Goal: Transaction & Acquisition: Obtain resource

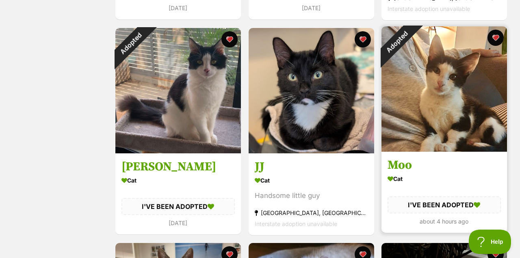
click at [412, 58] on div "Adopted" at bounding box center [396, 41] width 31 height 31
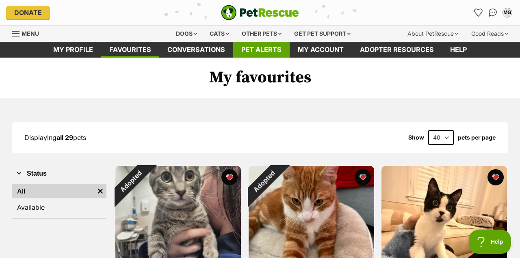
click at [252, 51] on link "Pet alerts" at bounding box center [261, 50] width 56 height 16
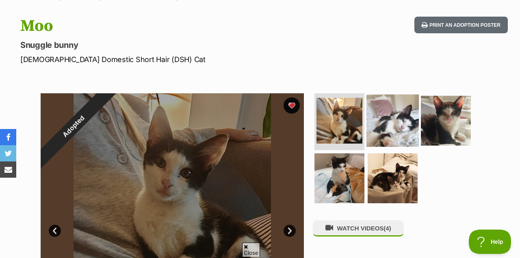
click at [386, 127] on img at bounding box center [392, 121] width 52 height 52
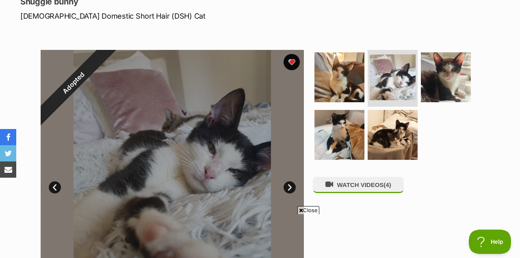
click at [287, 187] on link "Next" at bounding box center [289, 187] width 12 height 12
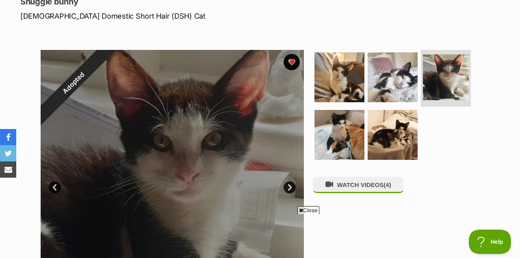
click at [287, 187] on link "Next" at bounding box center [289, 187] width 12 height 12
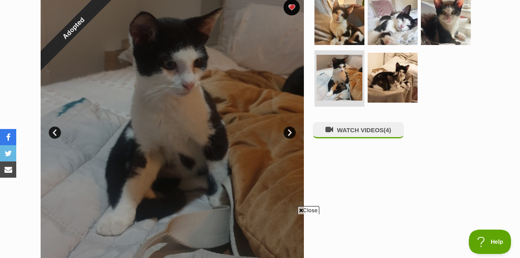
scroll to position [173, 0]
click at [288, 132] on link "Next" at bounding box center [289, 133] width 12 height 12
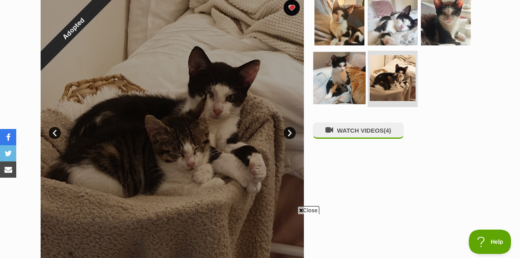
scroll to position [0, 0]
click at [334, 76] on img at bounding box center [339, 78] width 52 height 52
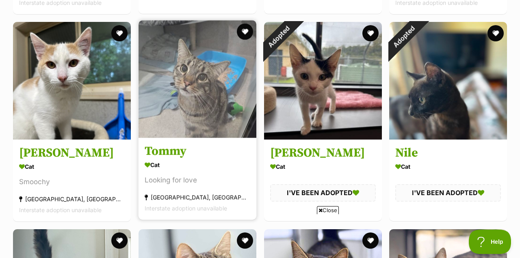
scroll to position [1614, 0]
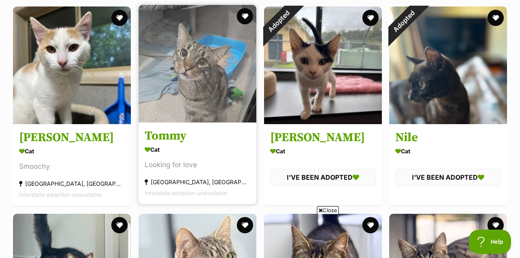
click at [192, 109] on img at bounding box center [197, 64] width 118 height 118
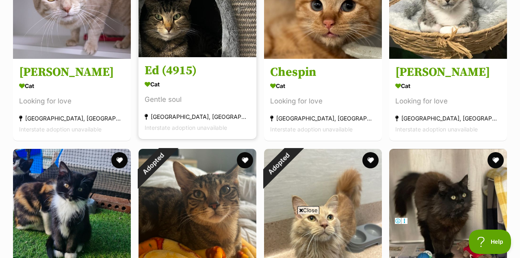
scroll to position [2720, 0]
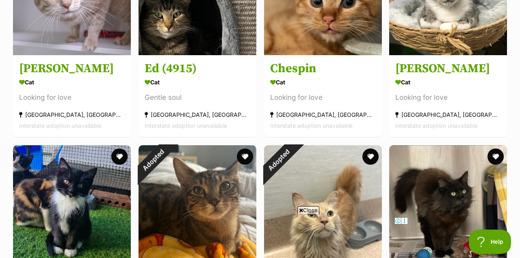
click at [308, 211] on span "Close" at bounding box center [308, 210] width 22 height 8
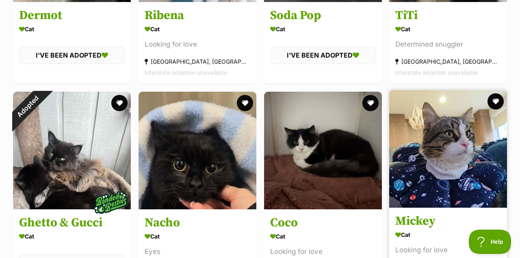
scroll to position [4662, 0]
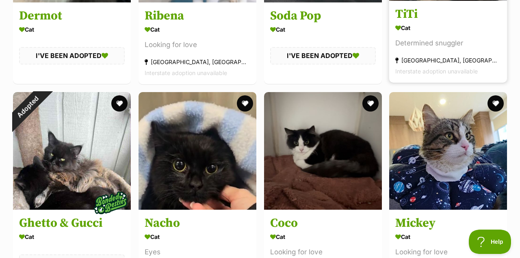
click at [438, 33] on div "Cat" at bounding box center [448, 28] width 106 height 12
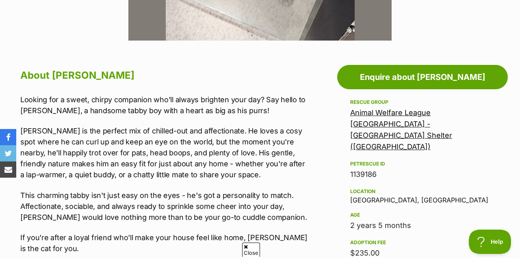
scroll to position [392, 0]
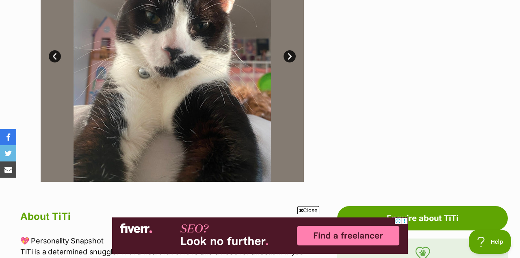
scroll to position [208, 0]
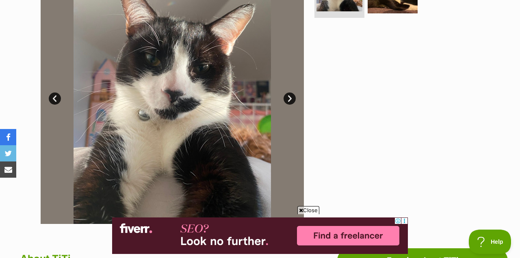
click at [293, 96] on link "Next" at bounding box center [289, 99] width 12 height 12
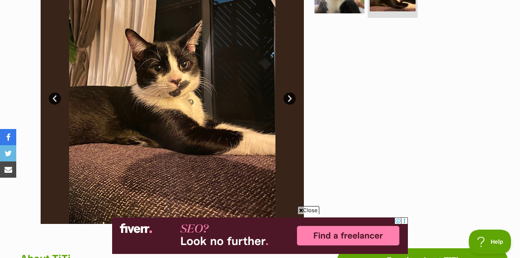
click at [293, 97] on link "Next" at bounding box center [289, 99] width 12 height 12
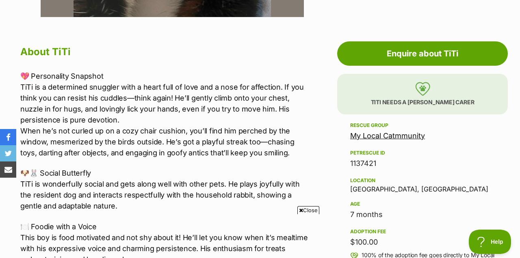
scroll to position [0, 0]
